Goal: Check status: Check status

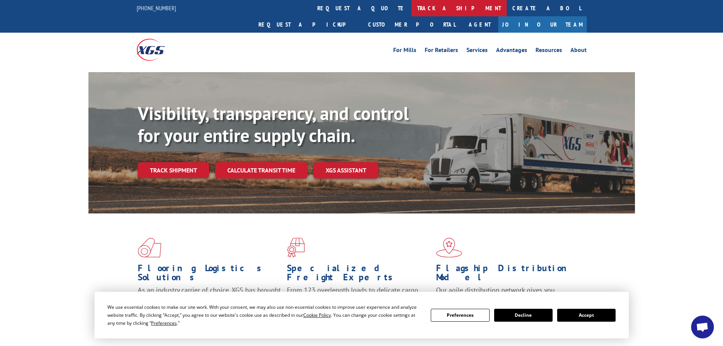
click at [411, 12] on link "track a shipment" at bounding box center [458, 8] width 95 height 16
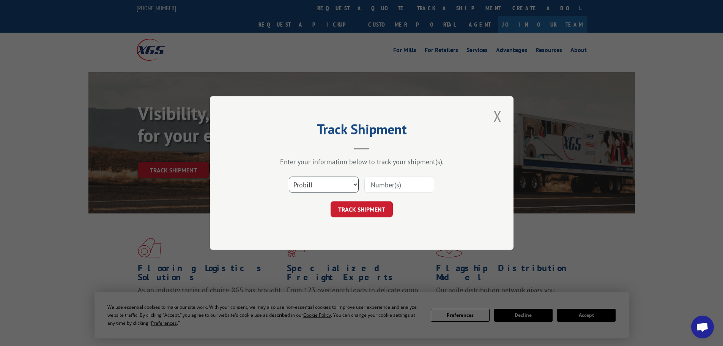
click at [342, 181] on select "Select category... Probill BOL PO" at bounding box center [324, 184] width 70 height 16
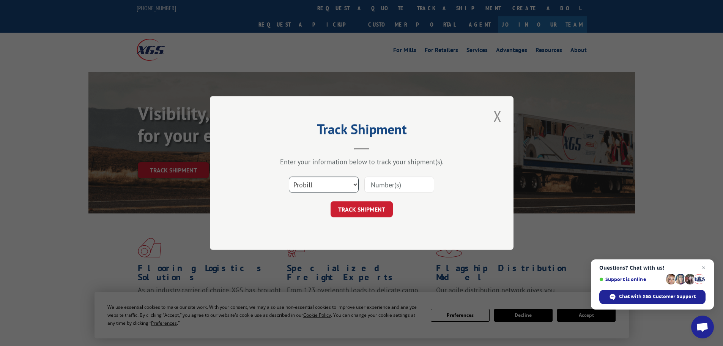
select select "bol"
click at [289, 176] on select "Select category... Probill BOL PO" at bounding box center [324, 184] width 70 height 16
click at [373, 184] on input at bounding box center [399, 184] width 70 height 16
paste input "5954001"
type input "5954001"
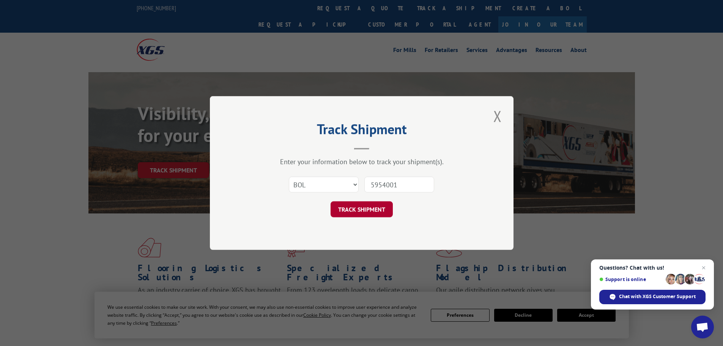
click at [350, 211] on button "TRACK SHIPMENT" at bounding box center [362, 209] width 62 height 16
